Goal: Transaction & Acquisition: Purchase product/service

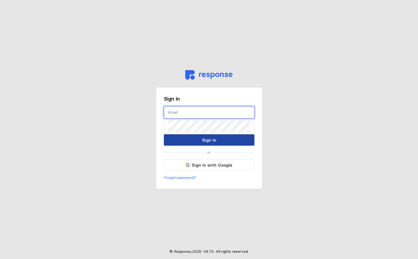
type input "[EMAIL_ADDRESS][PERSON_NAME][DOMAIN_NAME]"
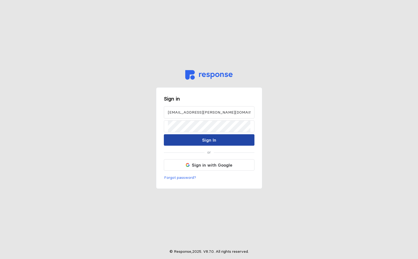
click at [208, 143] on p "Sign In" at bounding box center [209, 140] width 14 height 7
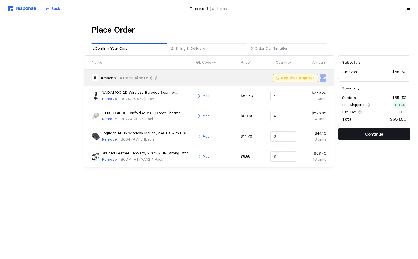
click at [341, 134] on button "Continue" at bounding box center [374, 133] width 72 height 11
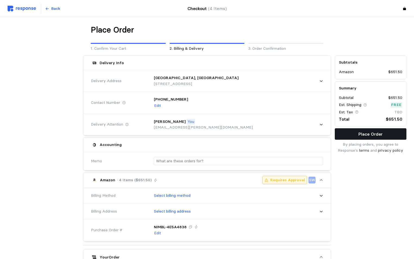
click at [342, 134] on button "Place Order" at bounding box center [371, 133] width 72 height 11
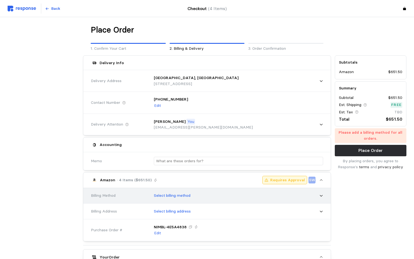
click at [192, 199] on div "Select billing method" at bounding box center [236, 196] width 173 height 14
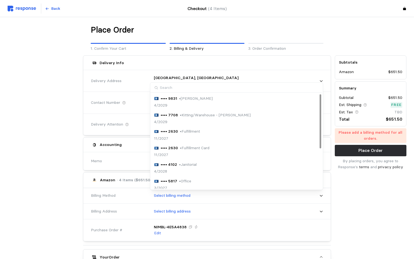
click at [217, 112] on p "• Kitting/Warehouse - Carlos Gerlach" at bounding box center [215, 115] width 71 height 6
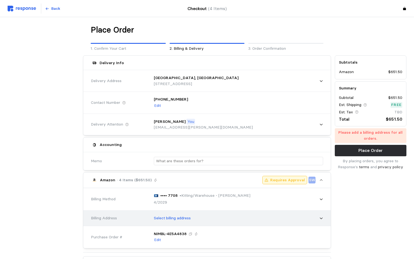
click at [186, 221] on div "Select billing address" at bounding box center [236, 218] width 173 height 14
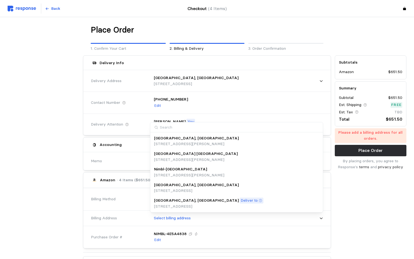
click at [241, 200] on p "Deliver to" at bounding box center [249, 200] width 17 height 6
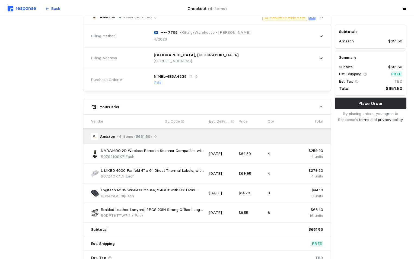
scroll to position [213, 0]
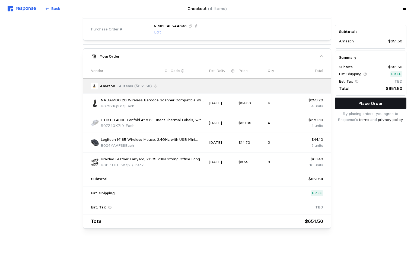
click at [357, 103] on button "Place Order" at bounding box center [371, 102] width 72 height 11
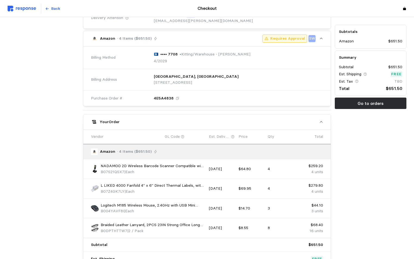
scroll to position [0, 0]
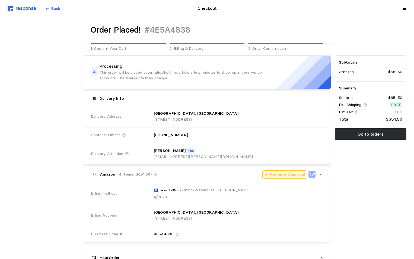
click at [25, 8] on img at bounding box center [22, 9] width 28 height 6
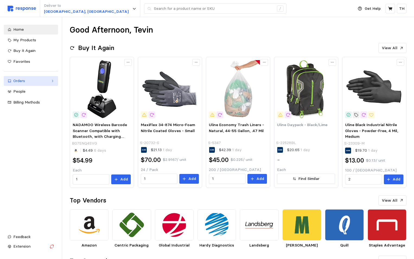
click at [34, 84] on link "Orders" at bounding box center [31, 81] width 54 height 10
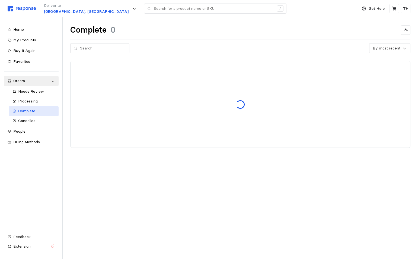
click at [31, 113] on span "Complete" at bounding box center [26, 110] width 17 height 5
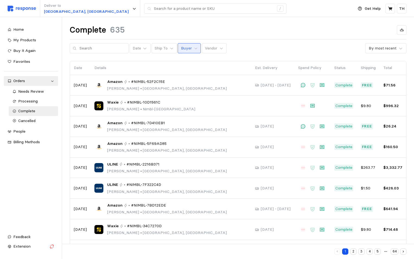
click at [181, 46] on p "Buyer" at bounding box center [186, 48] width 11 height 6
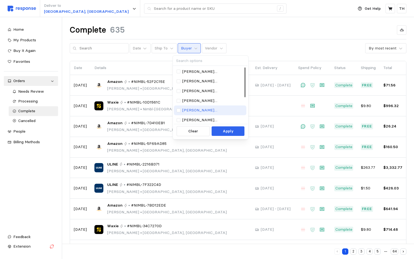
scroll to position [49, 0]
click at [200, 108] on p "[EMAIL_ADDRESS][PERSON_NAME][DOMAIN_NAME]" at bounding box center [212, 109] width 61 height 6
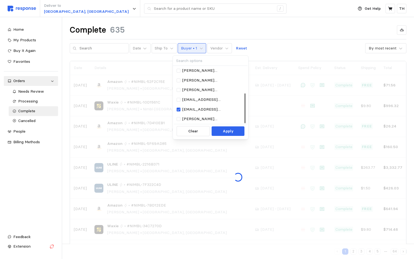
click at [233, 26] on div "Complete 635" at bounding box center [238, 30] width 337 height 11
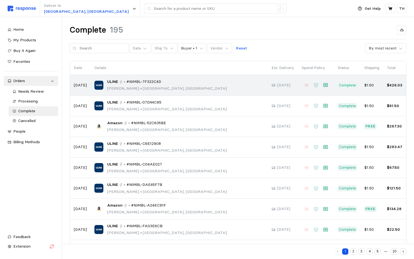
click at [178, 84] on div "ULINE • #NIMBL-7F322C4D Tevin Hiatt • Salt Lake City, UT" at bounding box center [179, 85] width 170 height 13
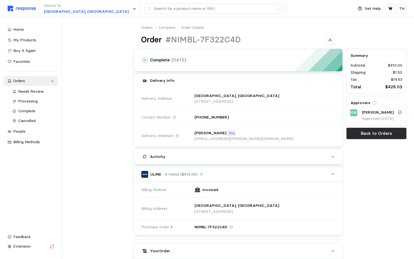
click at [27, 6] on img at bounding box center [22, 9] width 28 height 6
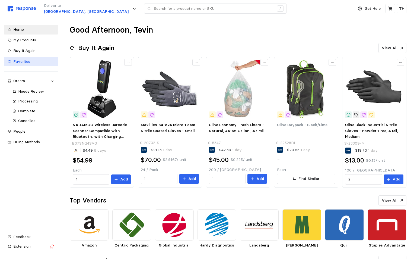
click at [36, 61] on div "Favorites" at bounding box center [33, 62] width 41 height 6
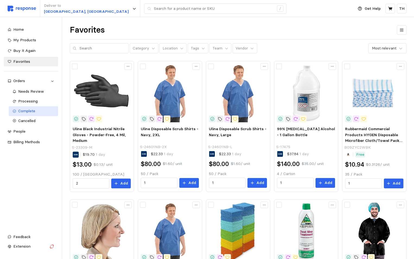
click at [27, 110] on span "Complete" at bounding box center [26, 110] width 17 height 5
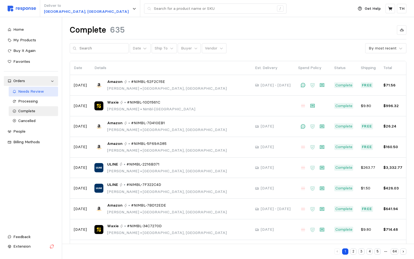
click at [40, 94] on div "Needs Review" at bounding box center [36, 91] width 36 height 6
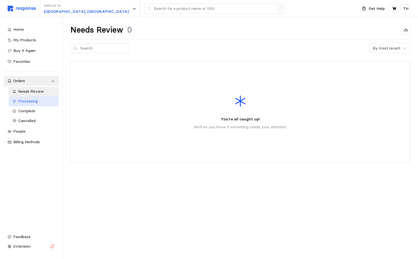
click at [36, 100] on span "Processing" at bounding box center [28, 101] width 20 height 5
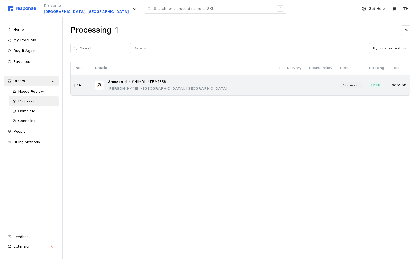
click at [139, 80] on span "#NIMBL-4E5A4838" at bounding box center [149, 82] width 34 height 6
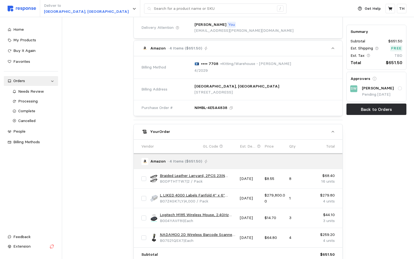
scroll to position [211, 0]
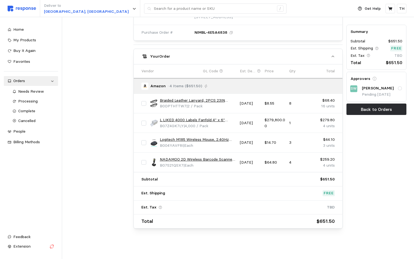
click at [144, 104] on input "checkbox" at bounding box center [143, 103] width 5 height 5
click at [312, 57] on icon "button" at bounding box center [313, 57] width 4 height 4
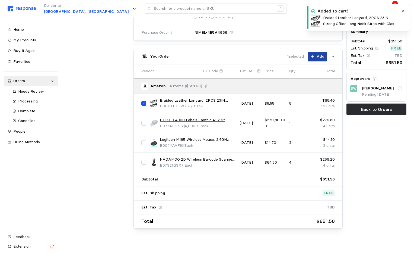
click at [404, 12] on icon "button" at bounding box center [403, 11] width 4 height 4
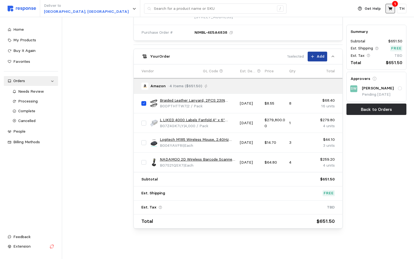
click at [394, 9] on button at bounding box center [390, 8] width 9 height 9
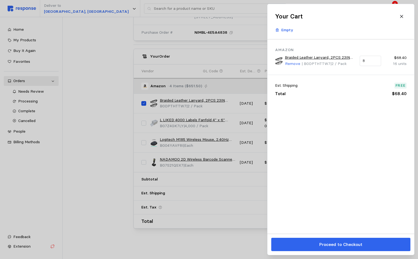
click at [295, 58] on link "Braided Leather Lanyard, 2PCS 23IN Strong Office Long Neck Strap with Clasp and…" at bounding box center [320, 58] width 71 height 6
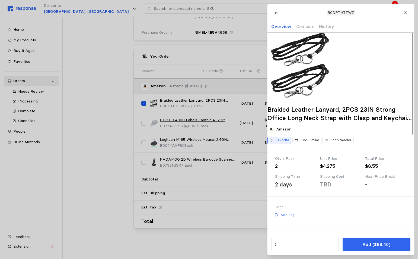
click at [285, 142] on p "Favorite" at bounding box center [283, 140] width 14 height 5
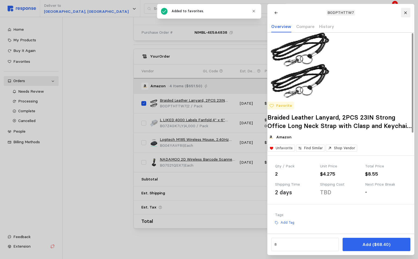
click at [406, 10] on button at bounding box center [405, 12] width 9 height 9
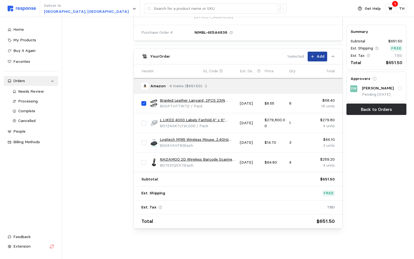
click at [144, 103] on input "checkbox" at bounding box center [143, 103] width 5 height 5
checkbox input "false"
click at [175, 120] on link "L LIKED 4000 Labels Fanfold 4" x 6" Direct Thermal Labels, with Perforated line…" at bounding box center [198, 120] width 77 height 6
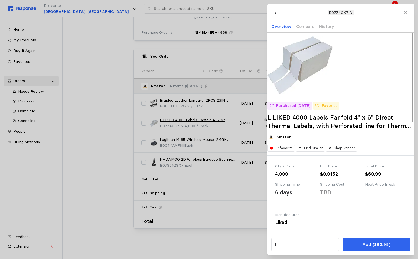
click at [179, 138] on div at bounding box center [209, 129] width 418 height 259
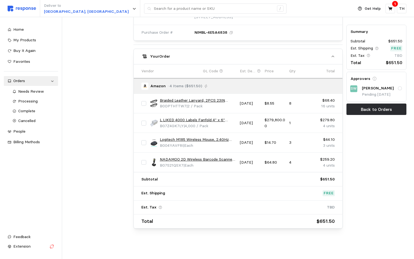
click at [174, 116] on div "L LIKED 4000 Labels Fanfold 4" x 6" Direct Thermal Labels, with Perforated line…" at bounding box center [193, 122] width 90 height 15
click at [173, 118] on link "L LIKED 4000 Labels Fanfold 4" x 6" Direct Thermal Labels, with Perforated line…" at bounding box center [198, 120] width 77 height 6
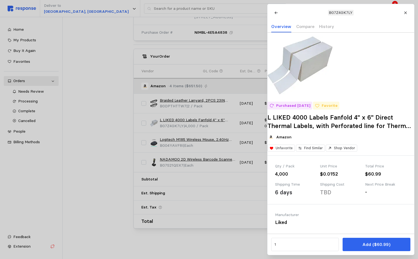
click at [177, 122] on div at bounding box center [209, 129] width 418 height 259
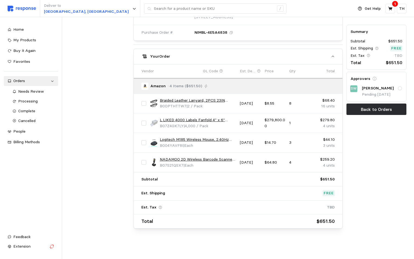
click at [171, 158] on link "NADAMOO 2D Wireless Barcode Scanner Compatible with Bluetooth, Portable USB 1D …" at bounding box center [198, 159] width 77 height 6
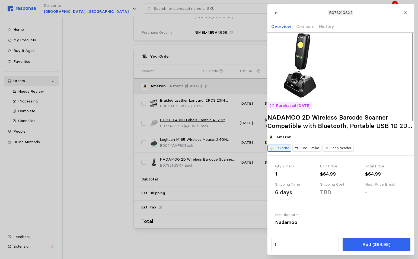
click at [288, 150] on p "Favorite" at bounding box center [283, 147] width 14 height 5
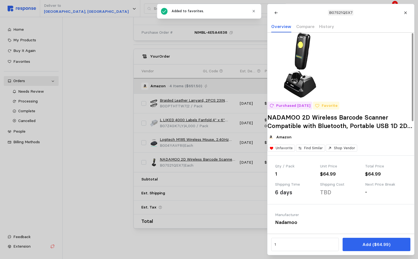
click at [181, 141] on div at bounding box center [209, 129] width 418 height 259
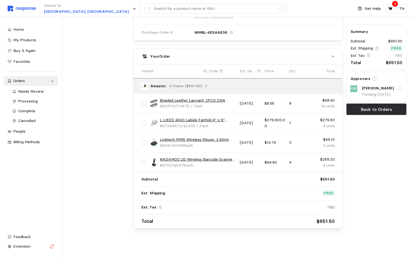
click at [182, 140] on link "Logitech M185 Wireless Mouse, 2.4GHz with USB Mini Receiver, 12-Month Battery L…" at bounding box center [198, 140] width 77 height 6
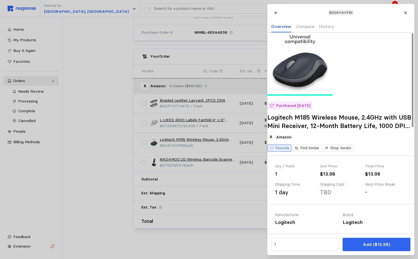
click at [289, 150] on p "Favorite" at bounding box center [283, 147] width 14 height 5
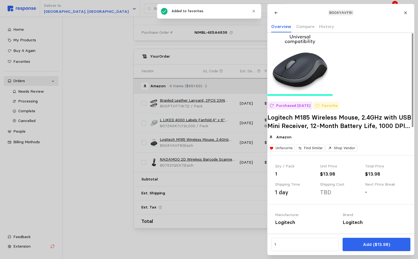
click at [23, 51] on div at bounding box center [209, 129] width 418 height 259
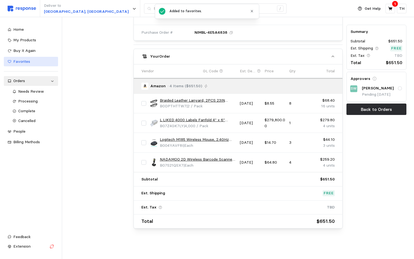
click at [21, 61] on span "Favorites" at bounding box center [21, 61] width 17 height 5
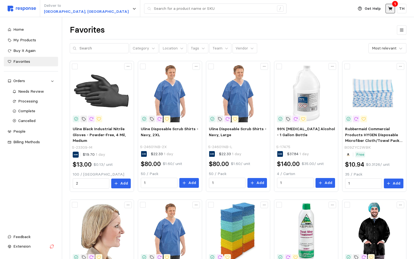
click at [389, 11] on icon at bounding box center [390, 8] width 5 height 5
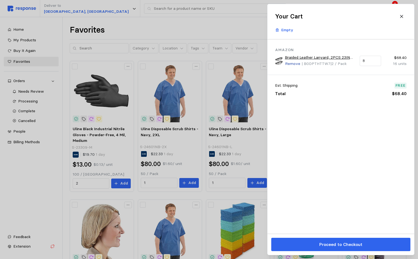
click at [292, 64] on p "Remove" at bounding box center [292, 64] width 15 height 6
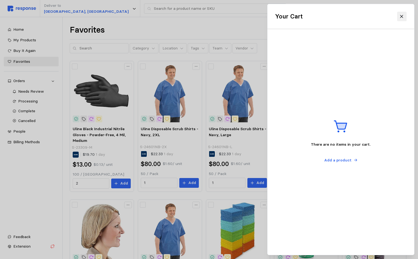
click at [401, 18] on icon at bounding box center [402, 16] width 5 height 5
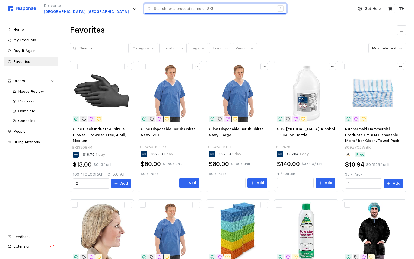
click at [154, 5] on input "text" at bounding box center [214, 9] width 120 height 10
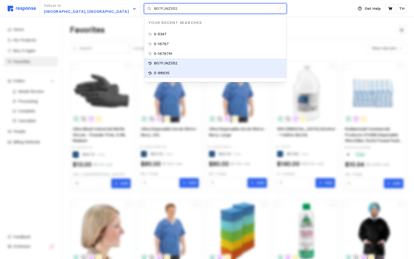
type input "S-9863S"
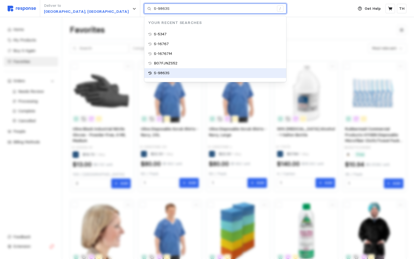
click at [144, 71] on div "S-9863S" at bounding box center [215, 73] width 142 height 10
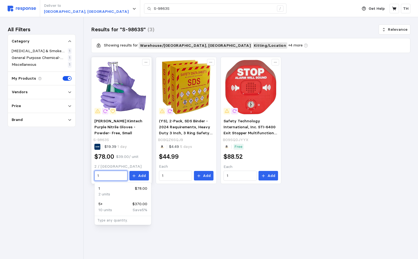
click at [111, 174] on input "1" at bounding box center [110, 176] width 27 height 10
drag, startPoint x: 104, startPoint y: 175, endPoint x: 92, endPoint y: 177, distance: 11.5
click at [93, 177] on div "Ansell Kimtech Purple Nitrile Gloves - Powder- Free, Small S-9863S $19.39 1 day…" at bounding box center [122, 149] width 58 height 66
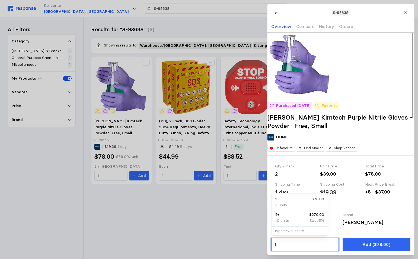
drag, startPoint x: 281, startPoint y: 246, endPoint x: 267, endPoint y: 248, distance: 14.4
click at [267, 258] on div "S-9863S Overview Compare History Orders Purchased 8/6/25 Favorite Ansell Kimtec…" at bounding box center [209, 259] width 418 height 0
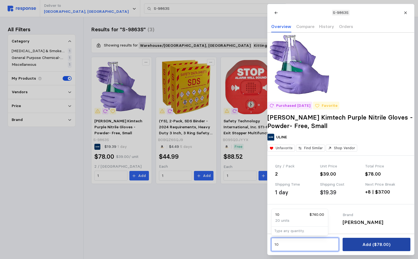
type input "10"
click at [396, 246] on button "Add ($78.00)" at bounding box center [377, 243] width 68 height 13
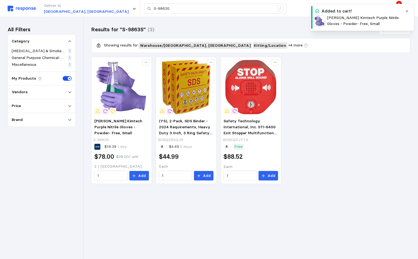
click at [406, 11] on icon "button" at bounding box center [407, 11] width 4 height 4
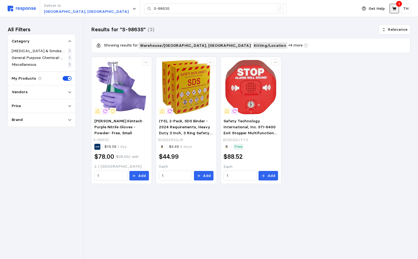
click at [396, 9] on icon at bounding box center [394, 9] width 4 height 4
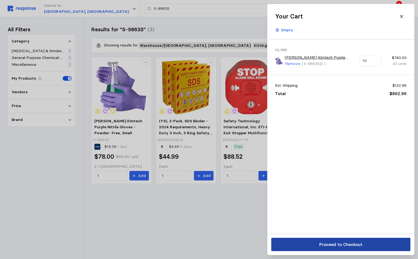
click at [344, 247] on p "Proceed to Checkout" at bounding box center [340, 244] width 43 height 7
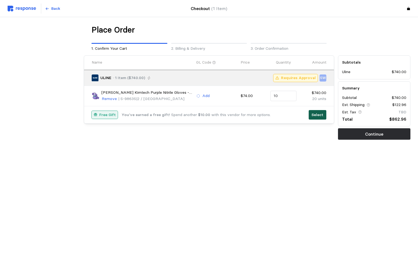
click at [318, 114] on p "Select" at bounding box center [318, 115] width 12 height 6
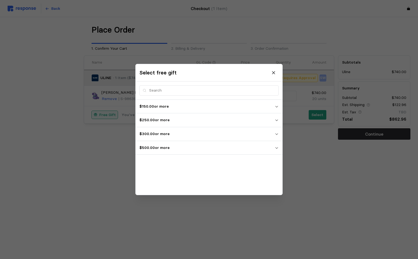
click at [182, 149] on p "$500.00 or more" at bounding box center [207, 148] width 135 height 6
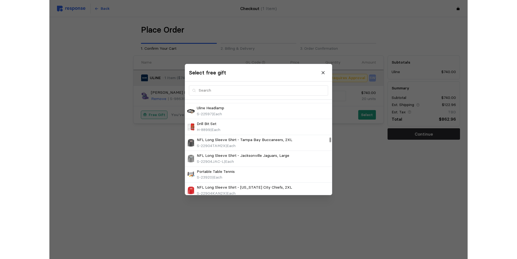
scroll to position [769, 0]
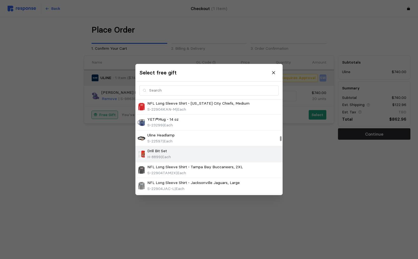
click at [232, 151] on div "Drill Bit Set H-8899 | Each" at bounding box center [209, 154] width 143 height 12
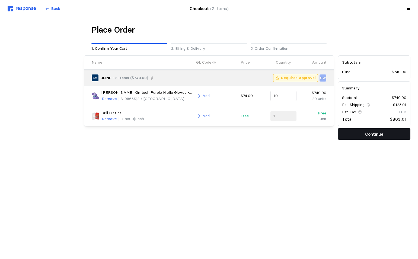
click at [347, 133] on button "Continue" at bounding box center [374, 133] width 72 height 11
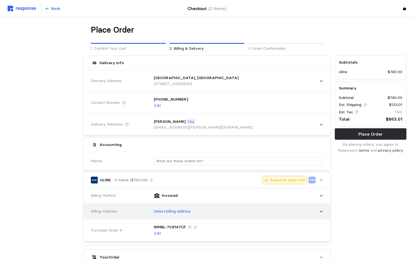
click at [197, 216] on div "Select billing address" at bounding box center [236, 211] width 173 height 14
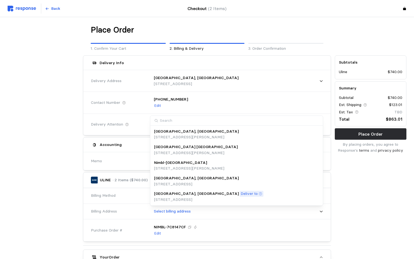
click at [241, 194] on p "Deliver to" at bounding box center [249, 194] width 17 height 6
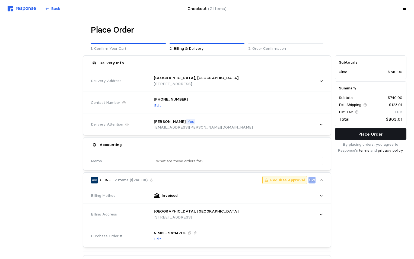
click at [370, 135] on p "Place Order" at bounding box center [371, 134] width 24 height 7
